Goal: Information Seeking & Learning: Learn about a topic

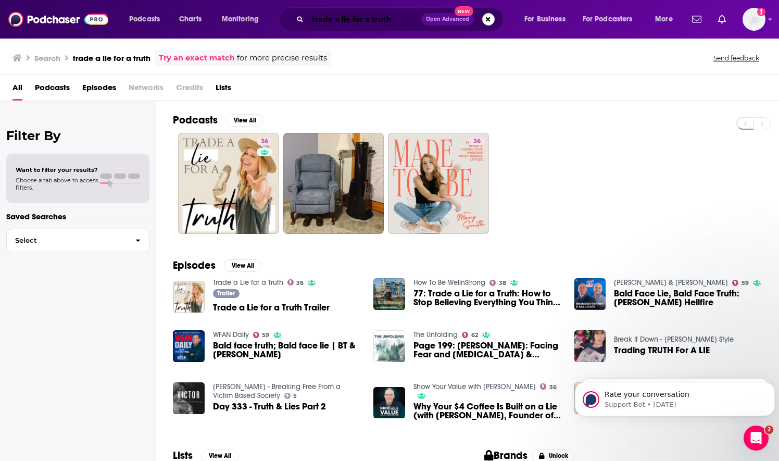
click at [369, 19] on input "trade a lie for a truth" at bounding box center [365, 19] width 114 height 17
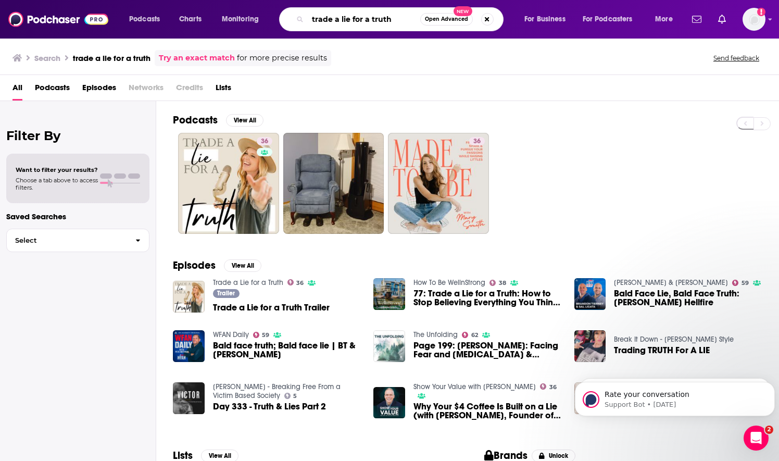
click at [369, 19] on input "trade a lie for a truth" at bounding box center [364, 19] width 113 height 17
type input "the chosen sleuth"
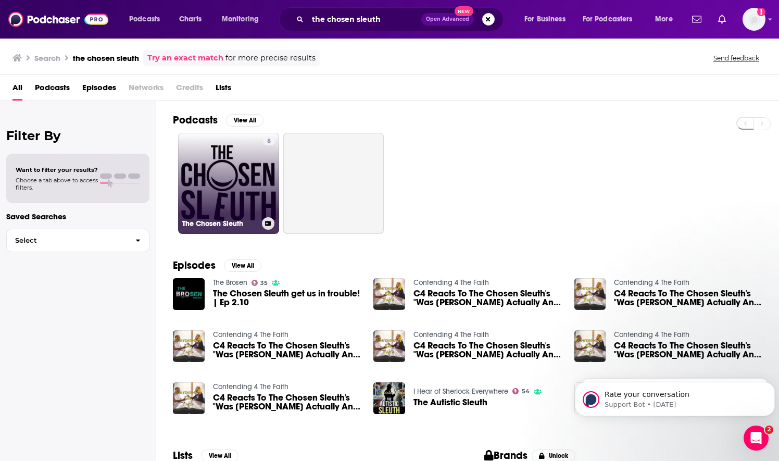
click at [254, 189] on link "8 The Chosen Sleuth" at bounding box center [228, 183] width 101 height 101
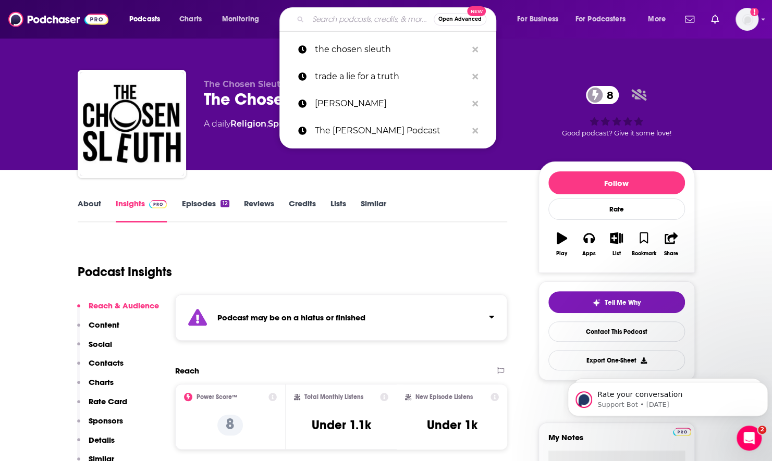
click at [364, 22] on input "Search podcasts, credits, & more..." at bounding box center [371, 19] width 126 height 17
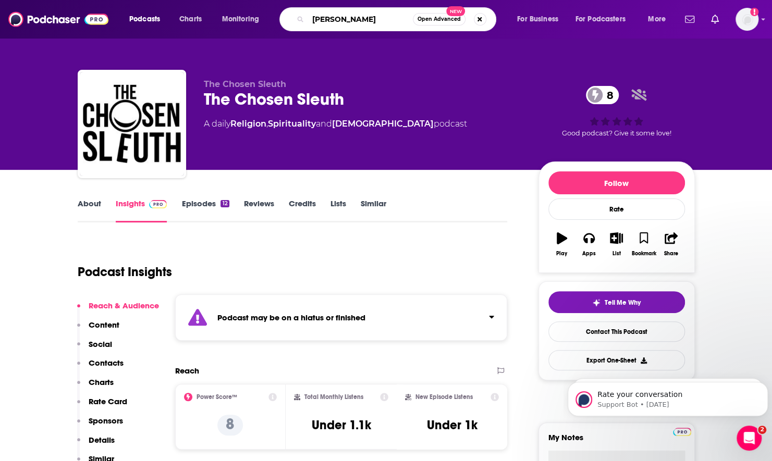
type input "christian channel"
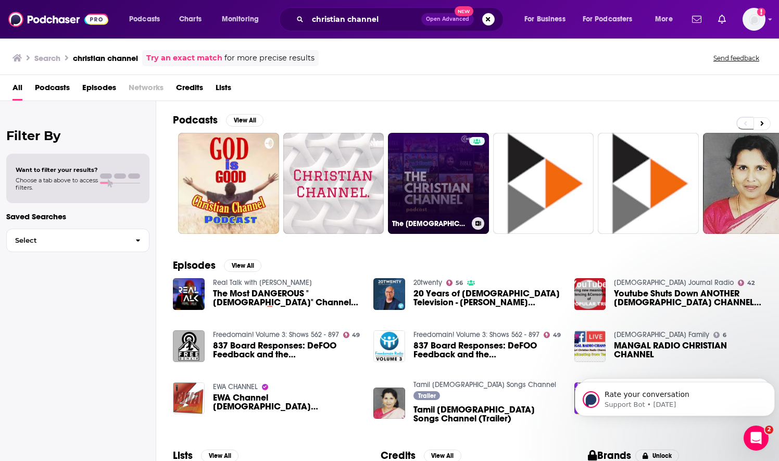
click at [434, 184] on link "The Christian Channel Podcast" at bounding box center [438, 183] width 101 height 101
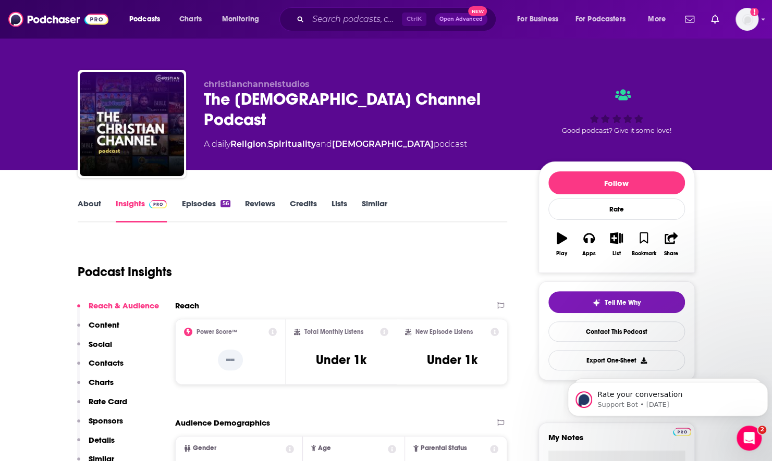
click at [91, 217] on link "About" at bounding box center [89, 211] width 23 height 24
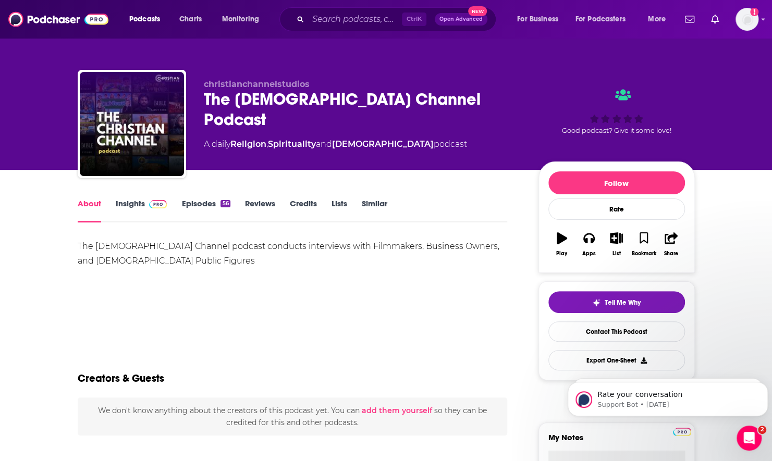
click at [129, 214] on link "Insights" at bounding box center [142, 211] width 52 height 24
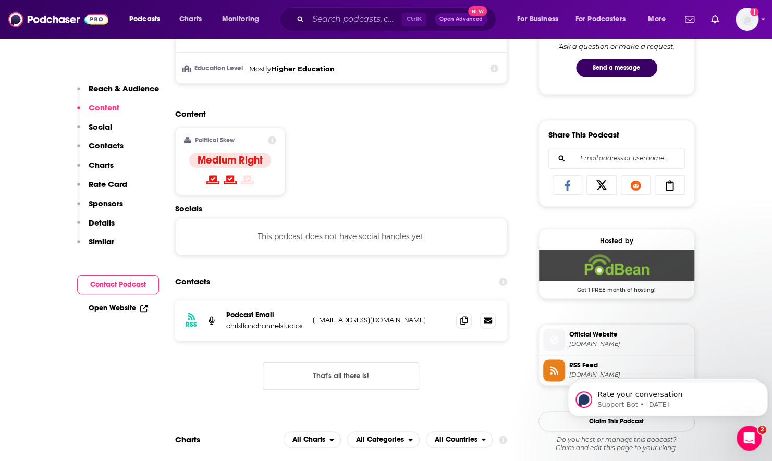
scroll to position [573, 0]
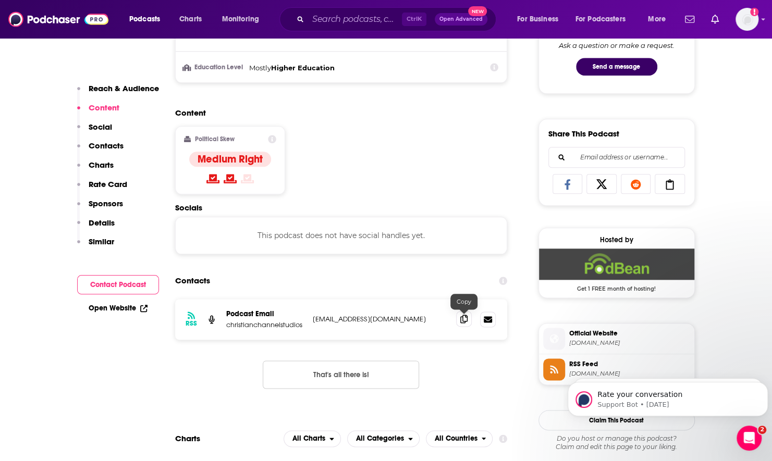
click at [465, 318] on icon at bounding box center [463, 319] width 7 height 8
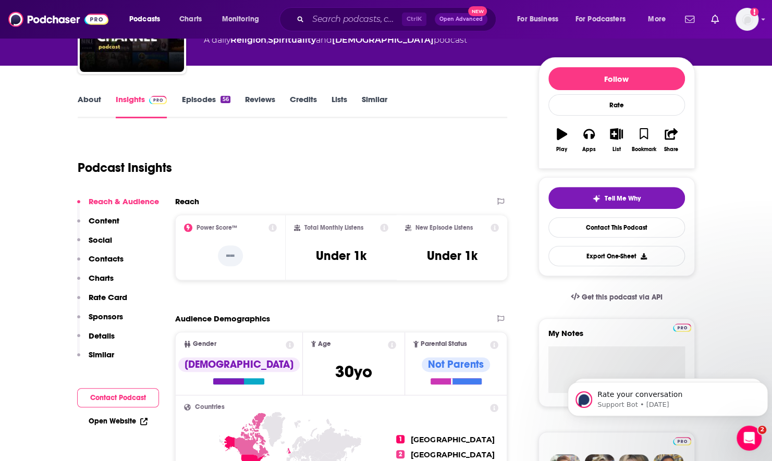
scroll to position [104, 0]
click html "Rate your conversation Support Bot • 1d ago P PRO • 5w ago"
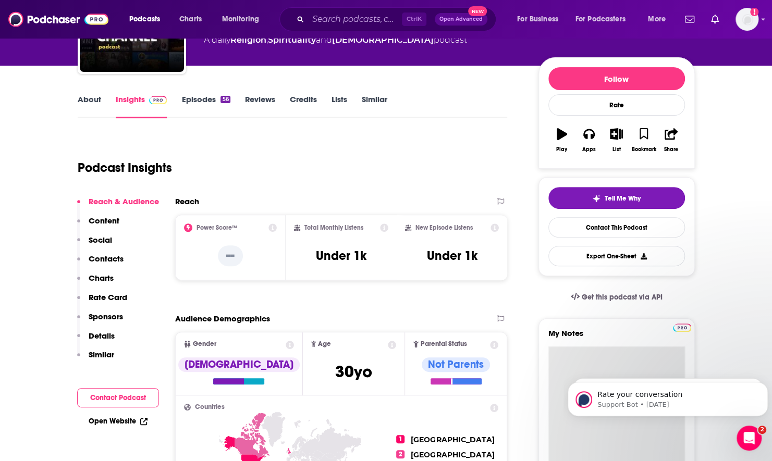
click at [569, 359] on textarea "My Notes" at bounding box center [616, 408] width 137 height 125
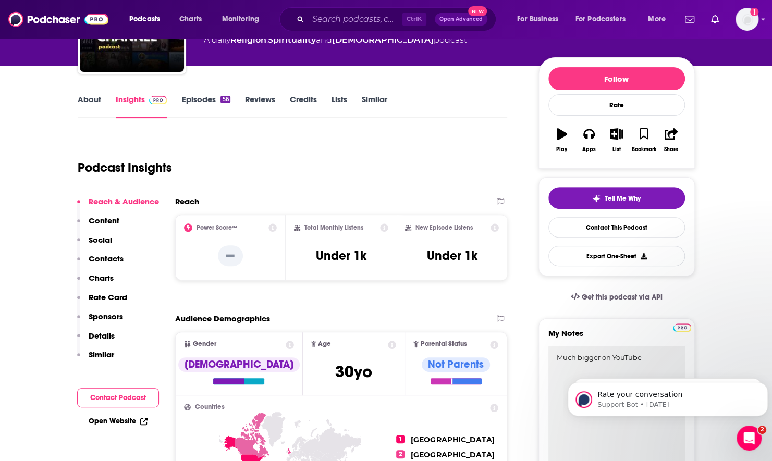
type textarea "Much bigger on YouTube"
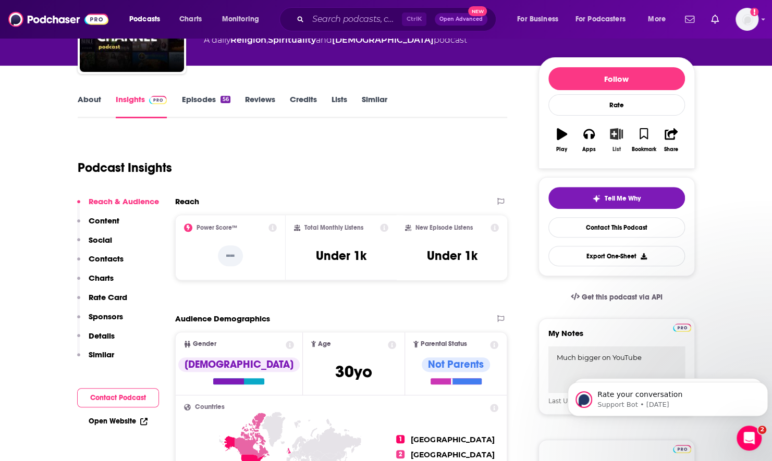
click at [612, 139] on button "List" at bounding box center [615, 140] width 27 height 38
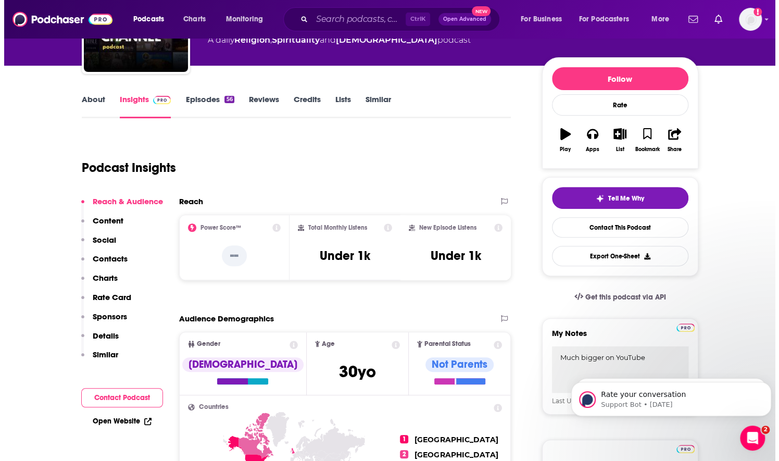
scroll to position [0, 0]
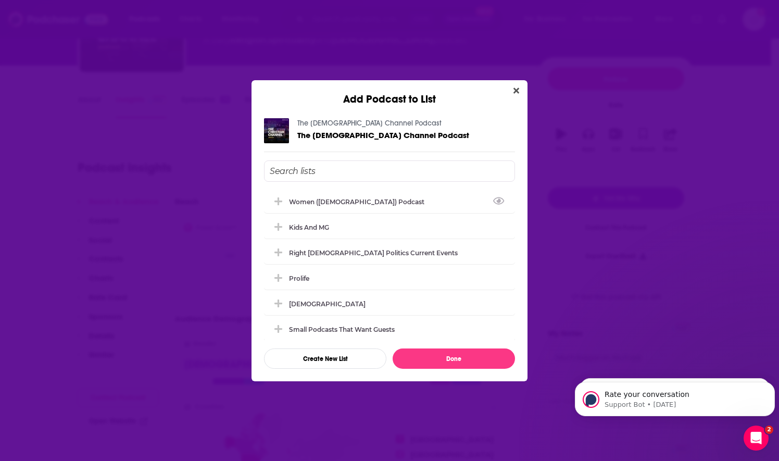
click at [299, 170] on input "Add Podcast To List" at bounding box center [389, 170] width 251 height 21
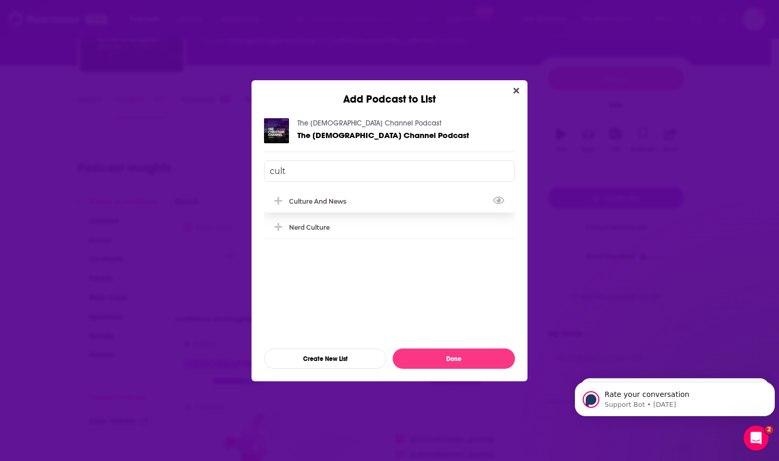
click at [302, 203] on div "Culture and News" at bounding box center [321, 201] width 64 height 8
click at [299, 176] on input "cult" at bounding box center [389, 170] width 251 height 21
type input "cult"
click at [516, 93] on icon "Close" at bounding box center [517, 90] width 6 height 8
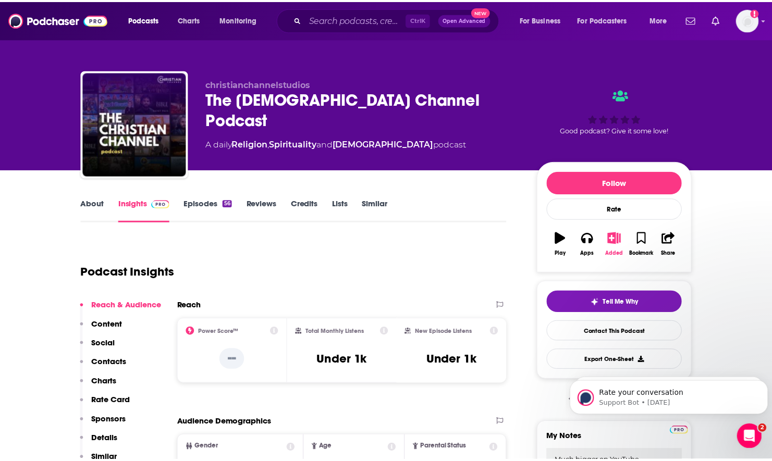
scroll to position [104, 0]
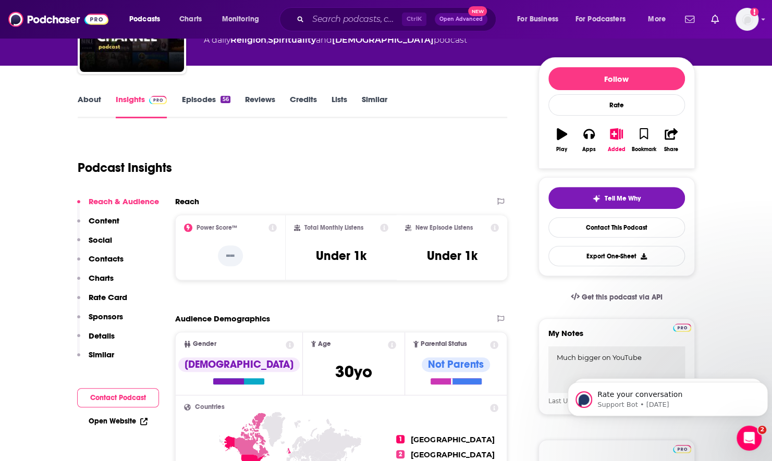
click at [95, 103] on link "About" at bounding box center [89, 106] width 23 height 24
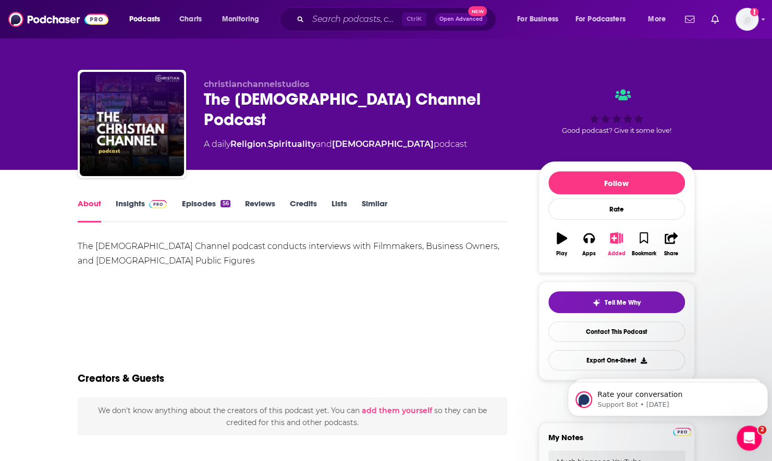
click at [622, 239] on icon "button" at bounding box center [616, 237] width 13 height 11
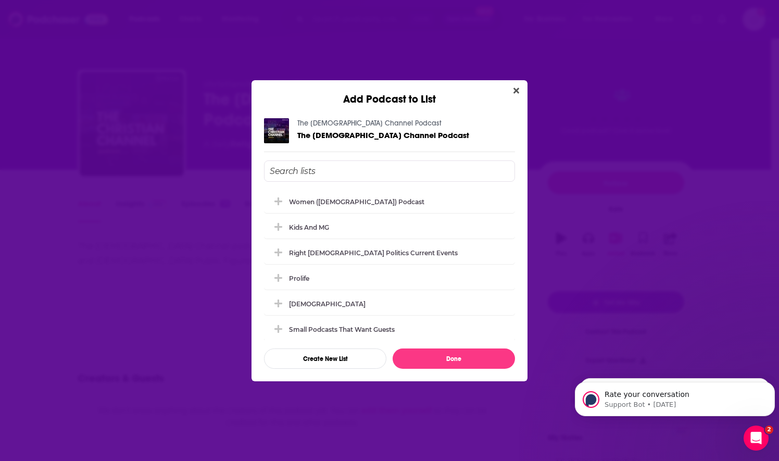
click at [383, 174] on input "Add Podcast To List" at bounding box center [389, 170] width 251 height 21
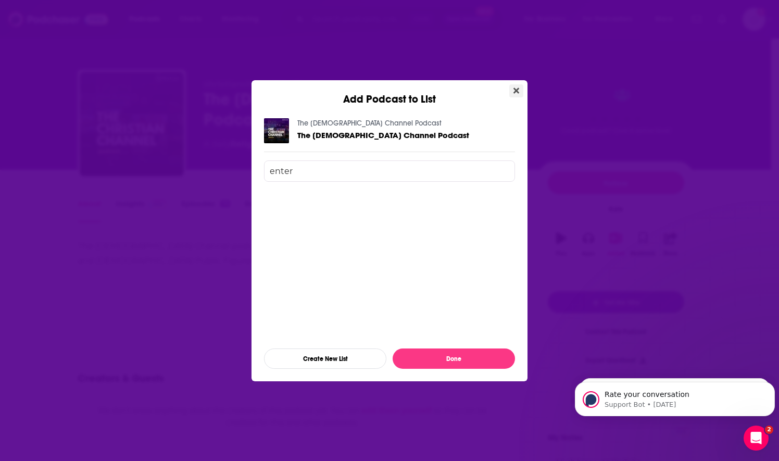
type input "enter"
click at [520, 95] on button "Close" at bounding box center [517, 90] width 14 height 13
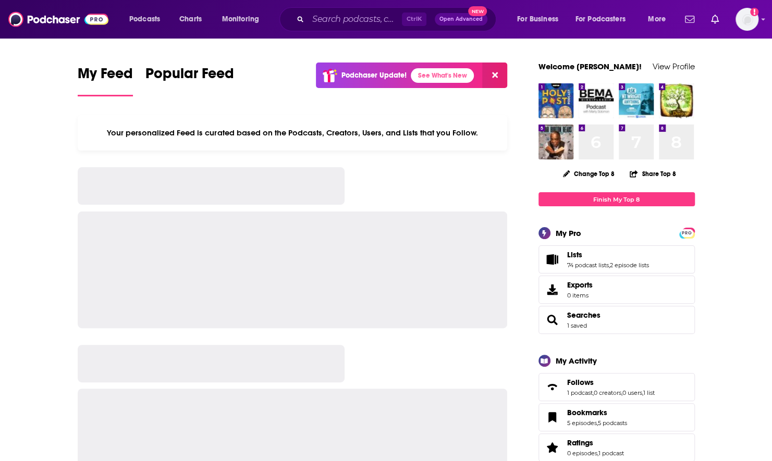
click at [344, 19] on input "Search podcasts, credits, & more..." at bounding box center [355, 19] width 94 height 17
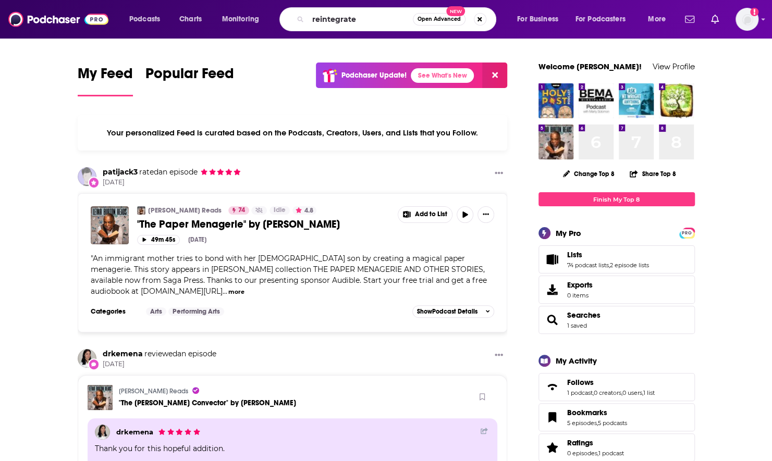
type input "reintegrate"
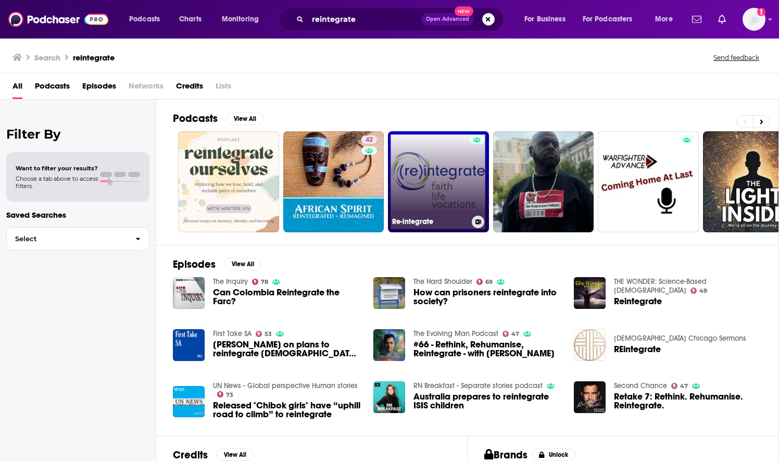
click at [429, 208] on link "Re-integrate" at bounding box center [438, 181] width 101 height 101
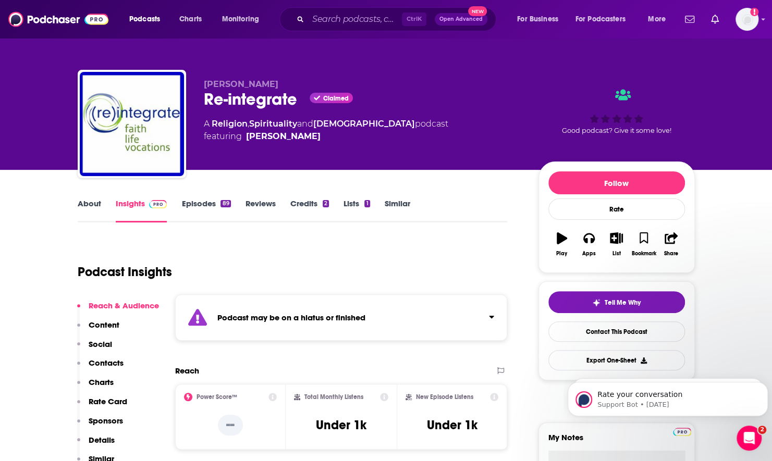
click at [412, 320] on div "Podcast may be on a hiatus or finished" at bounding box center [341, 317] width 332 height 46
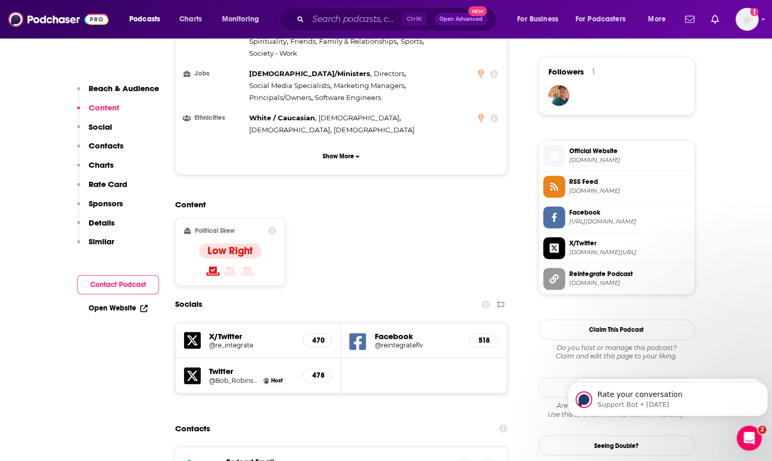
scroll to position [782, 0]
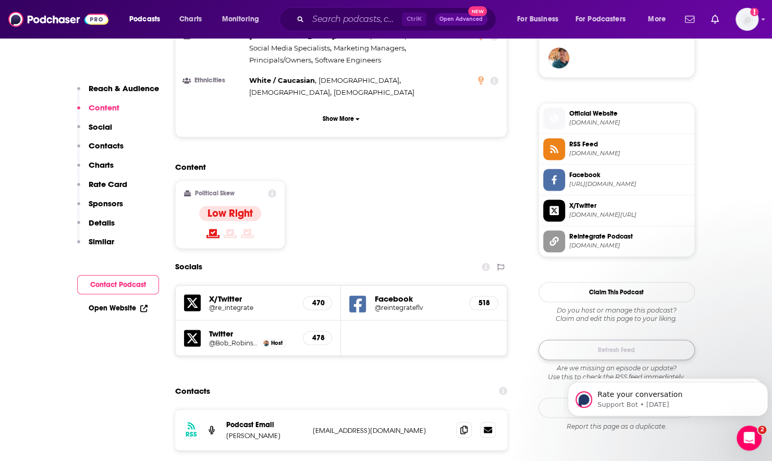
click at [576, 347] on button "Refresh Feed" at bounding box center [616, 350] width 156 height 20
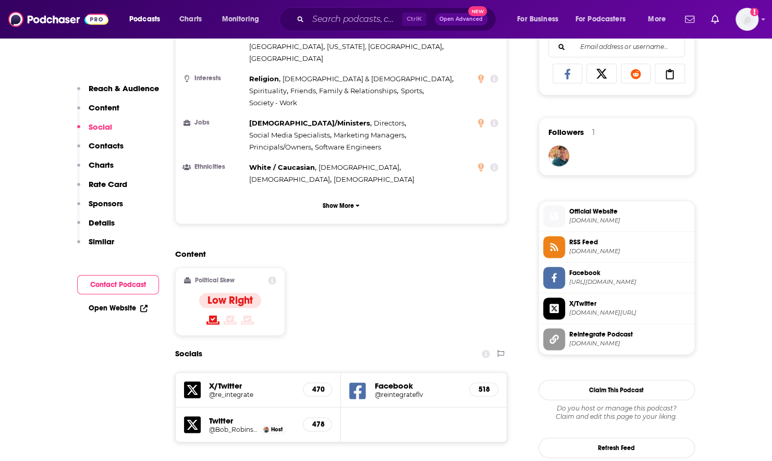
scroll to position [834, 0]
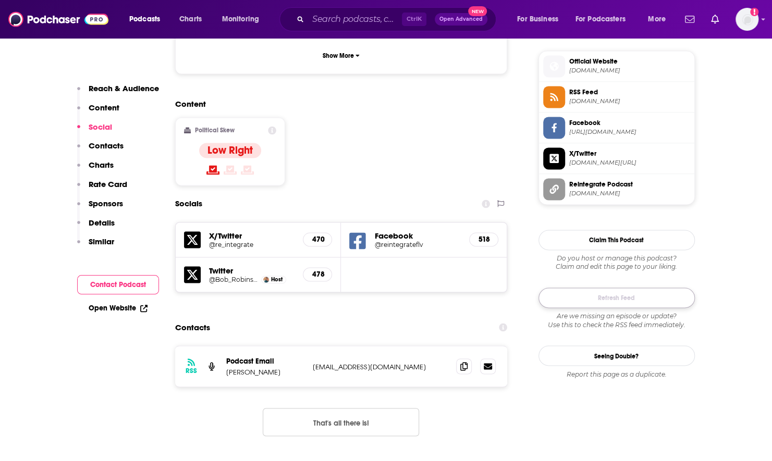
click at [597, 291] on button "Refresh Feed" at bounding box center [616, 298] width 156 height 20
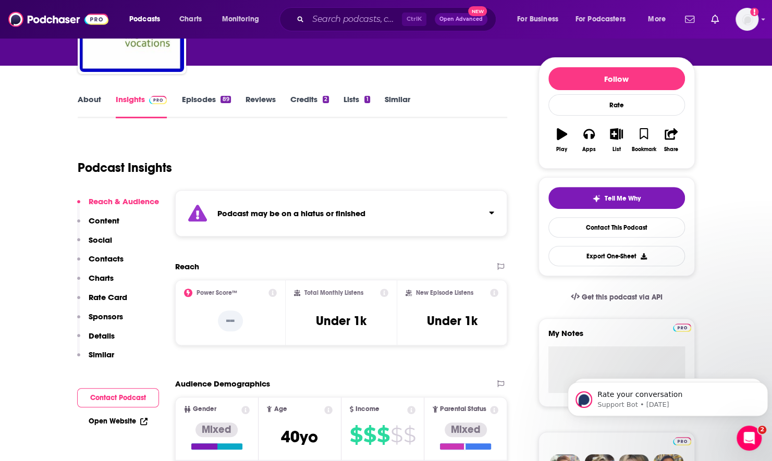
scroll to position [52, 0]
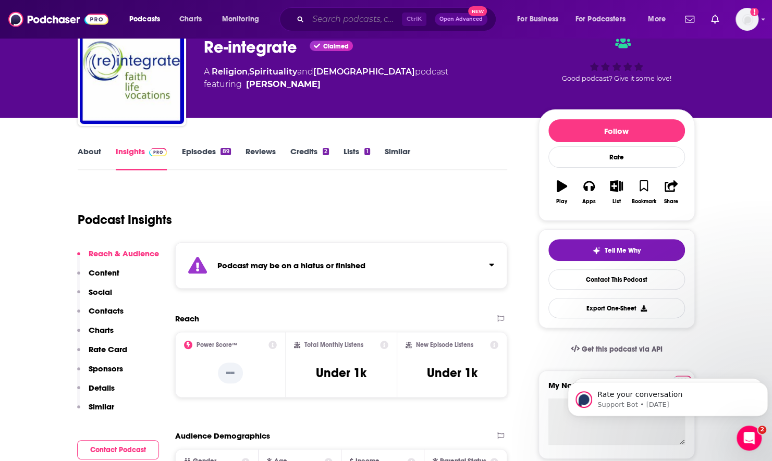
click at [320, 16] on input "Search podcasts, credits, & more..." at bounding box center [355, 19] width 94 height 17
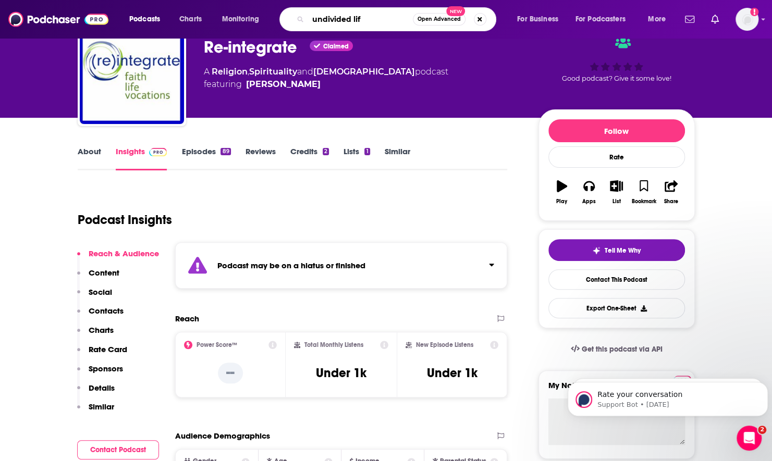
type input "undivided life"
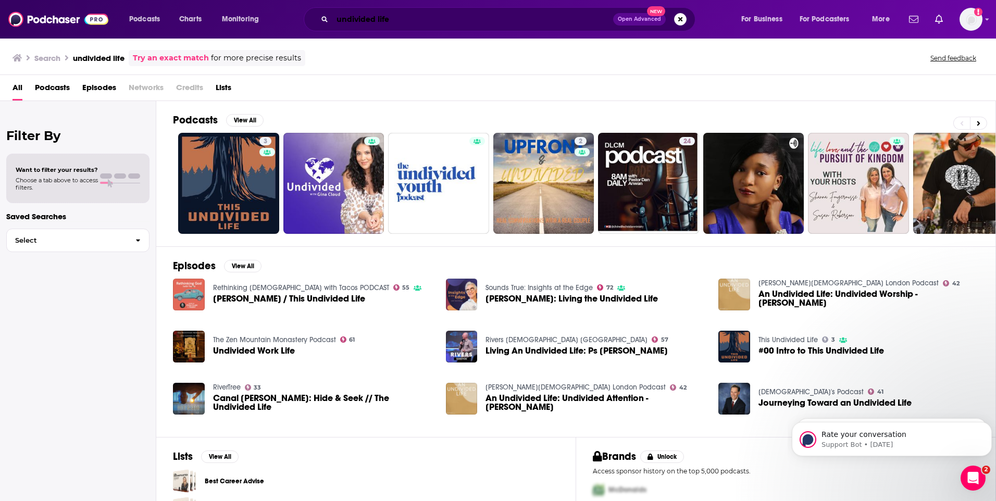
click at [494, 25] on input "undivided life" at bounding box center [472, 19] width 281 height 17
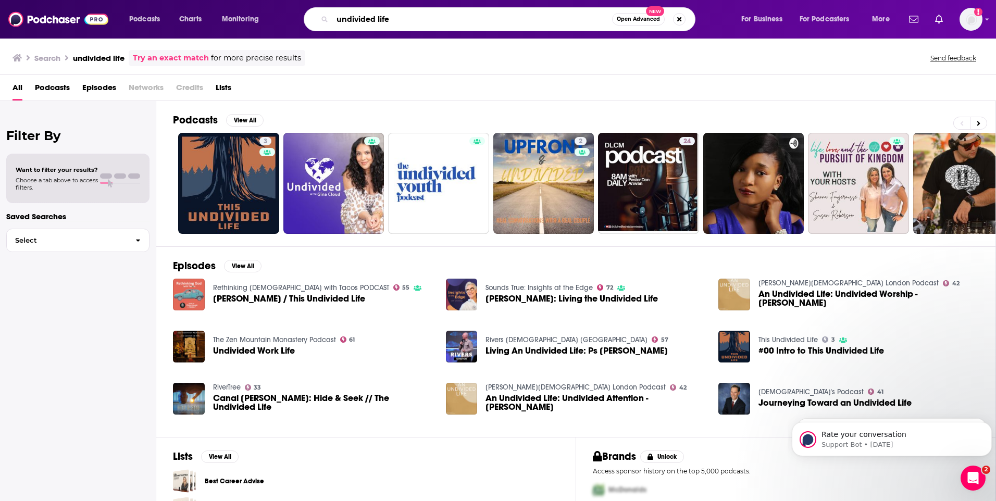
click at [494, 25] on input "undivided life" at bounding box center [472, 19] width 280 height 17
type input "t"
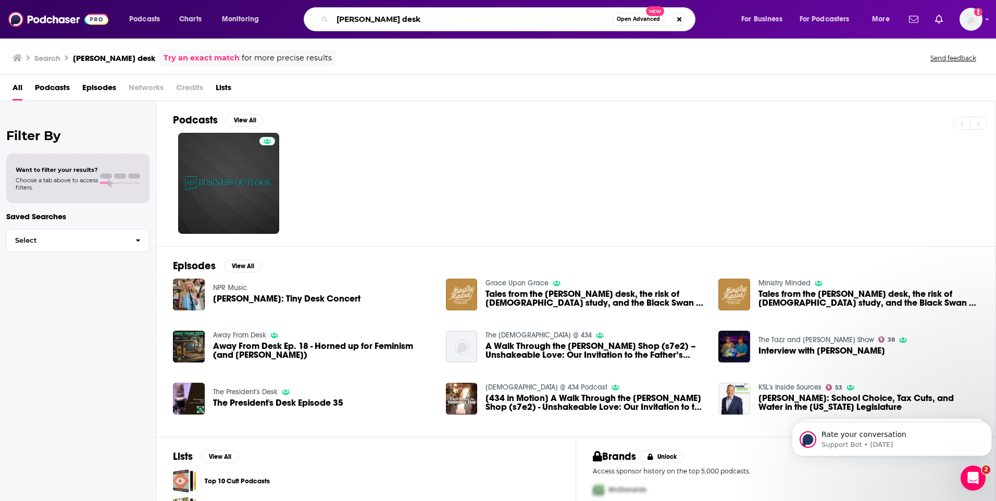
click at [354, 19] on input "[PERSON_NAME] desk" at bounding box center [472, 19] width 280 height 17
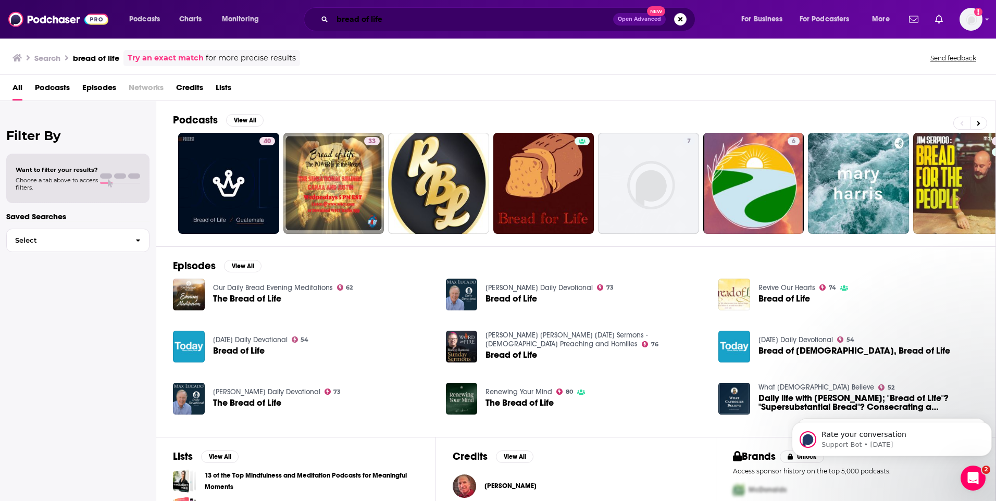
click at [377, 18] on input "bread of life" at bounding box center [472, 19] width 281 height 17
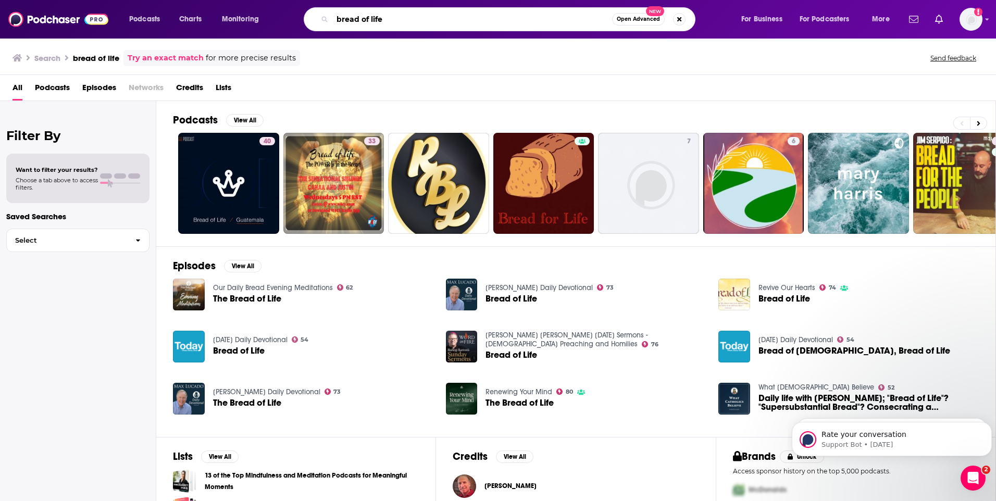
click at [377, 18] on input "bread of life" at bounding box center [472, 19] width 280 height 17
type input "author's corner"
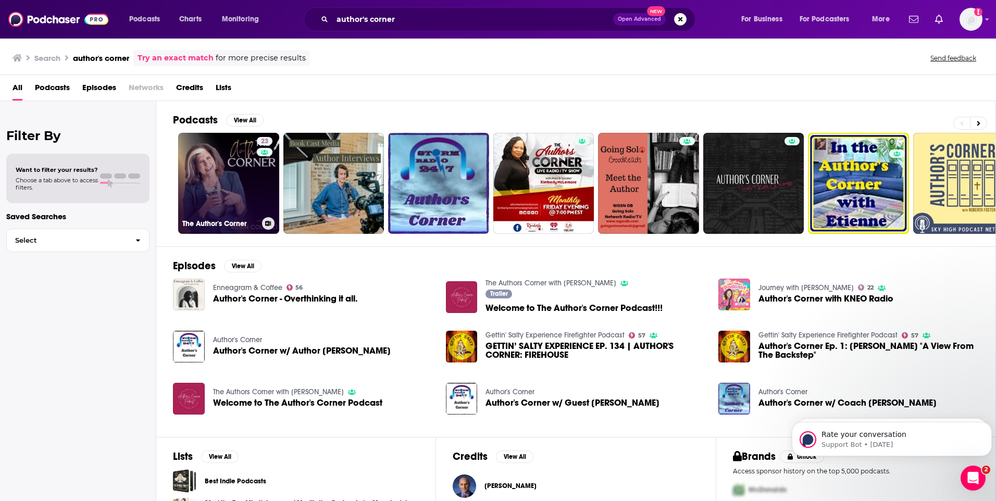
click at [246, 187] on link "23 The Author's Corner" at bounding box center [228, 183] width 101 height 101
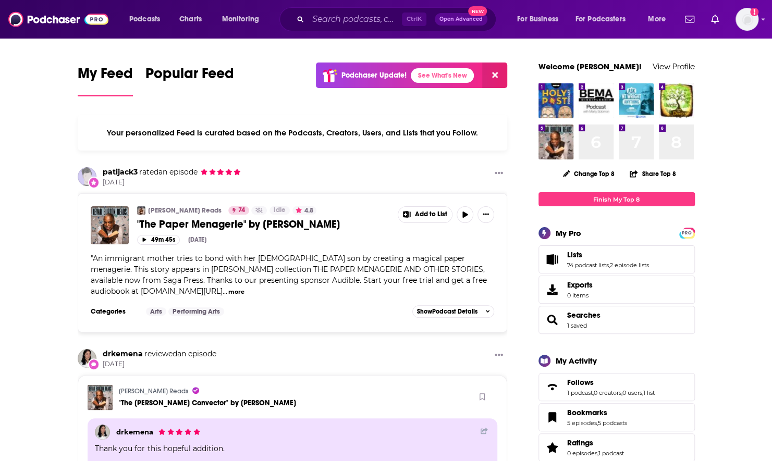
click at [337, 22] on input "Search podcasts, credits, & more..." at bounding box center [355, 19] width 94 height 17
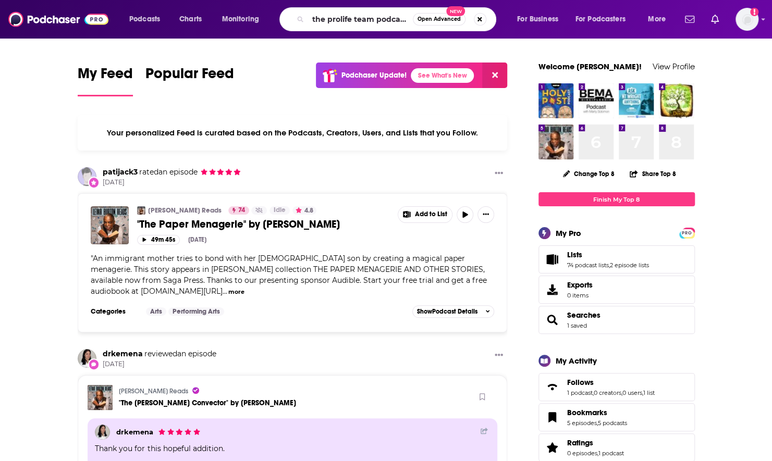
type input "the prolife team podcast"
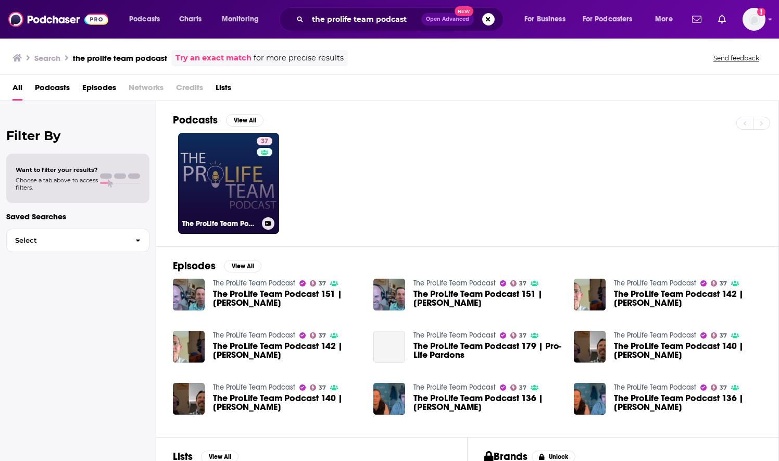
click at [261, 183] on div "37" at bounding box center [266, 177] width 18 height 80
